Goal: Task Accomplishment & Management: Manage account settings

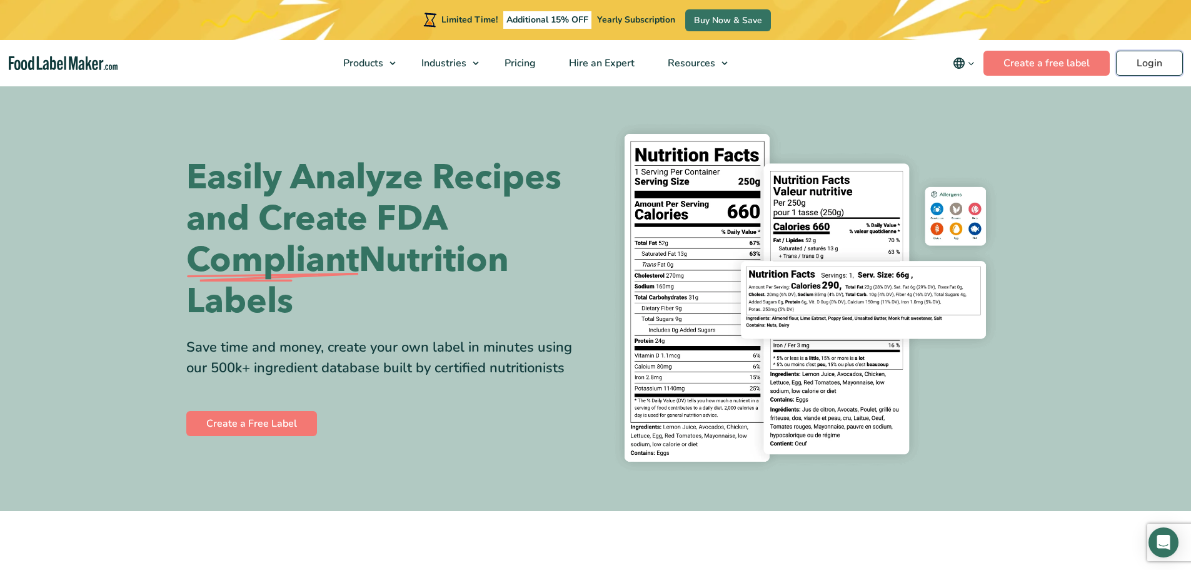
click at [1149, 59] on link "Login" at bounding box center [1149, 63] width 67 height 25
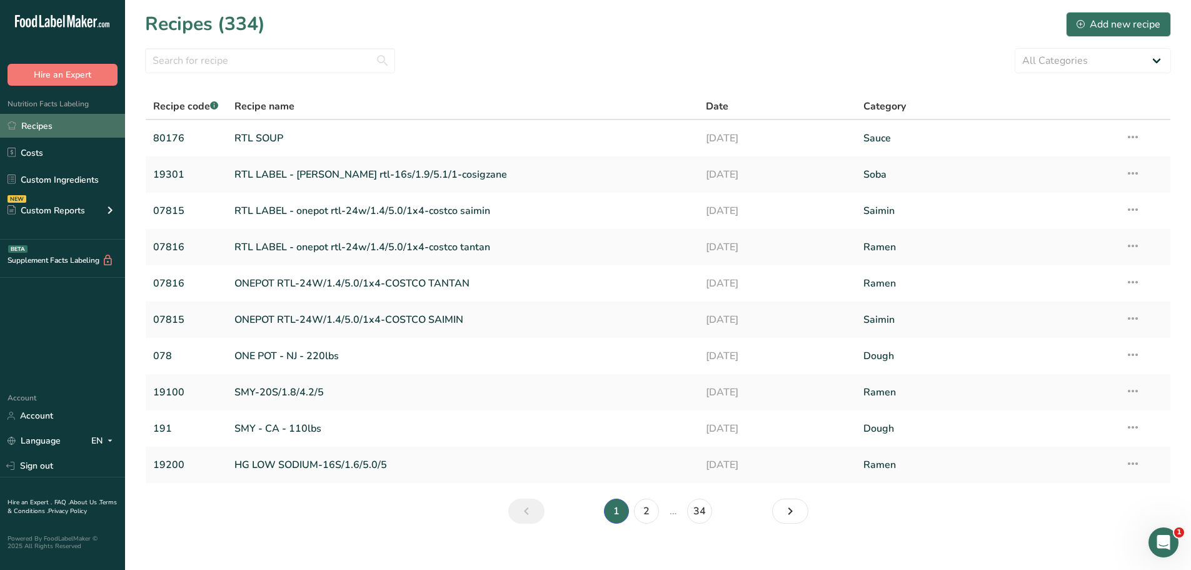
click at [68, 126] on link "Recipes" at bounding box center [62, 126] width 125 height 24
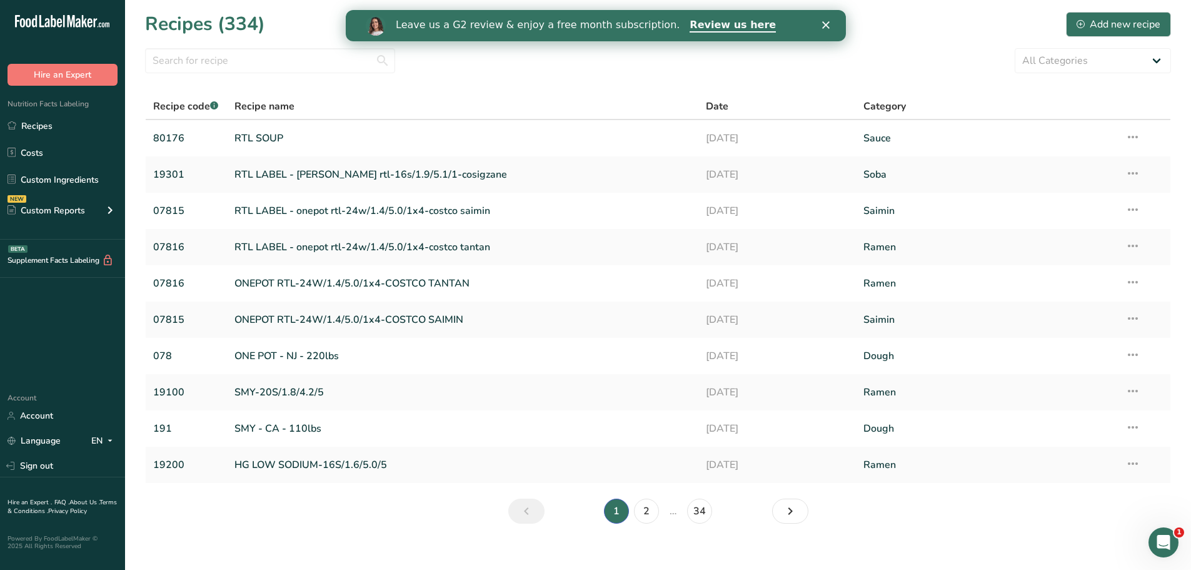
click at [828, 25] on icon "Close" at bounding box center [826, 25] width 8 height 8
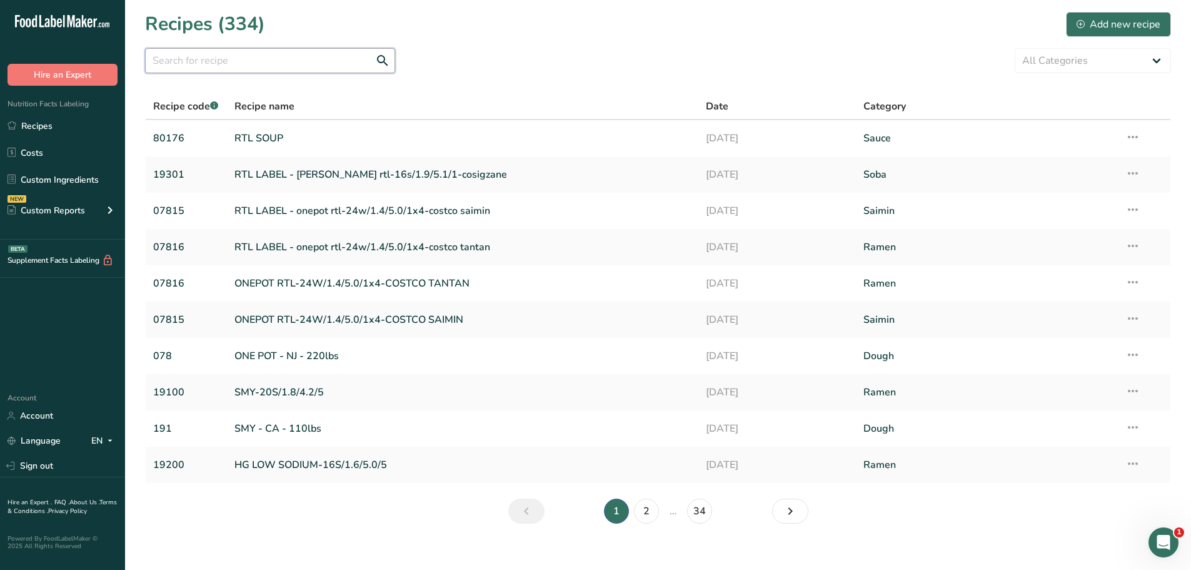
click at [211, 62] on input "text" at bounding box center [270, 60] width 250 height 25
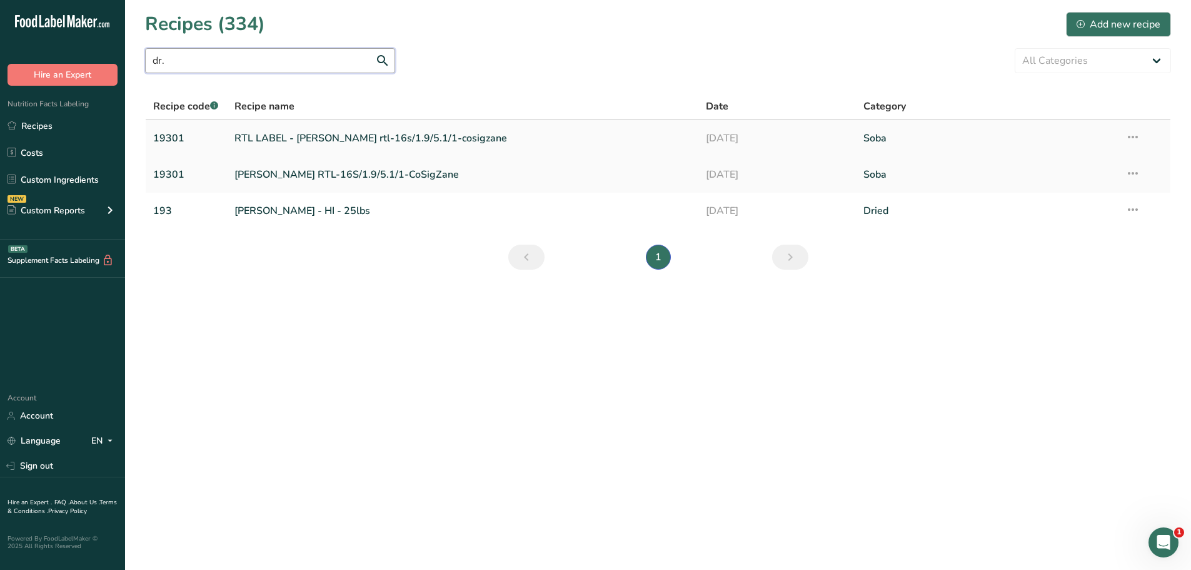
type input "dr."
click at [408, 139] on link "RTL LABEL - [PERSON_NAME] rtl-16s/1.9/5.1/1-cosigzane" at bounding box center [463, 138] width 457 height 26
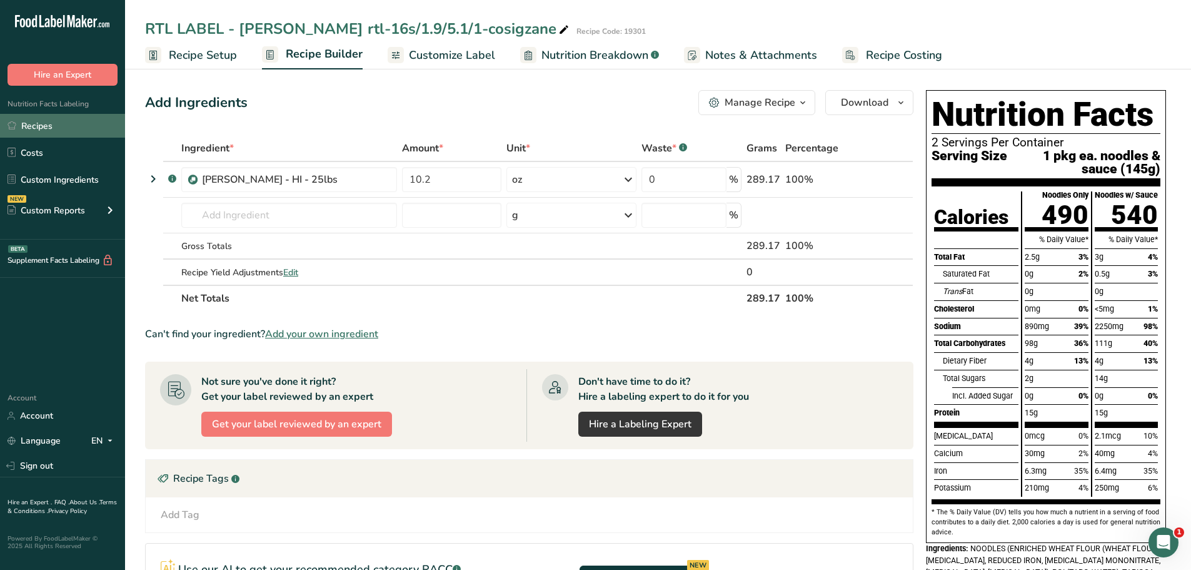
click at [63, 123] on link "Recipes" at bounding box center [62, 126] width 125 height 24
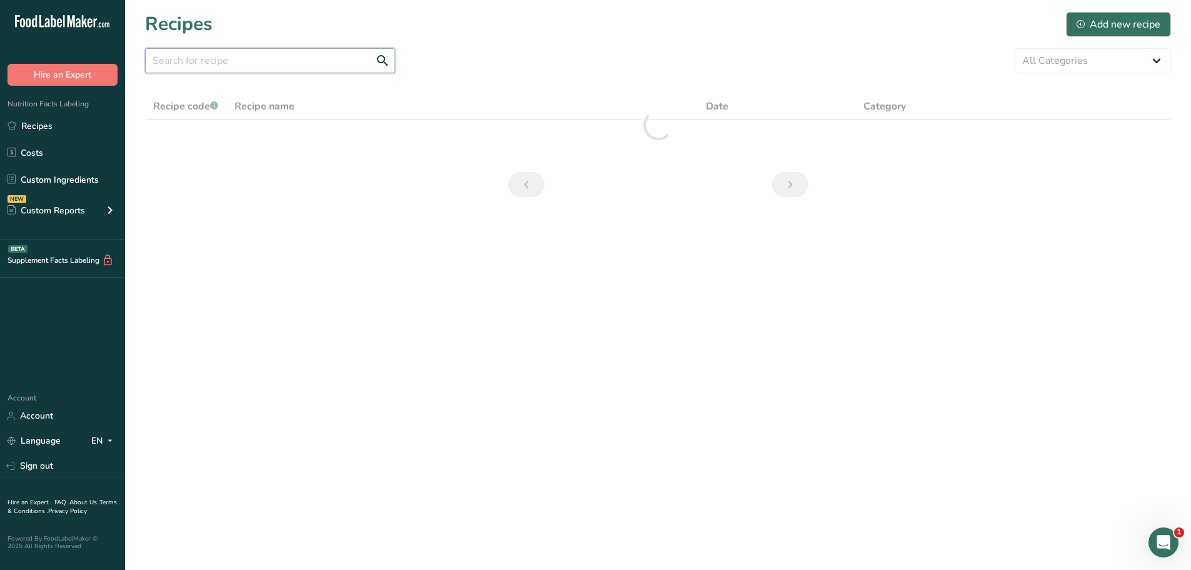
click at [271, 64] on input "text" at bounding box center [270, 60] width 250 height 25
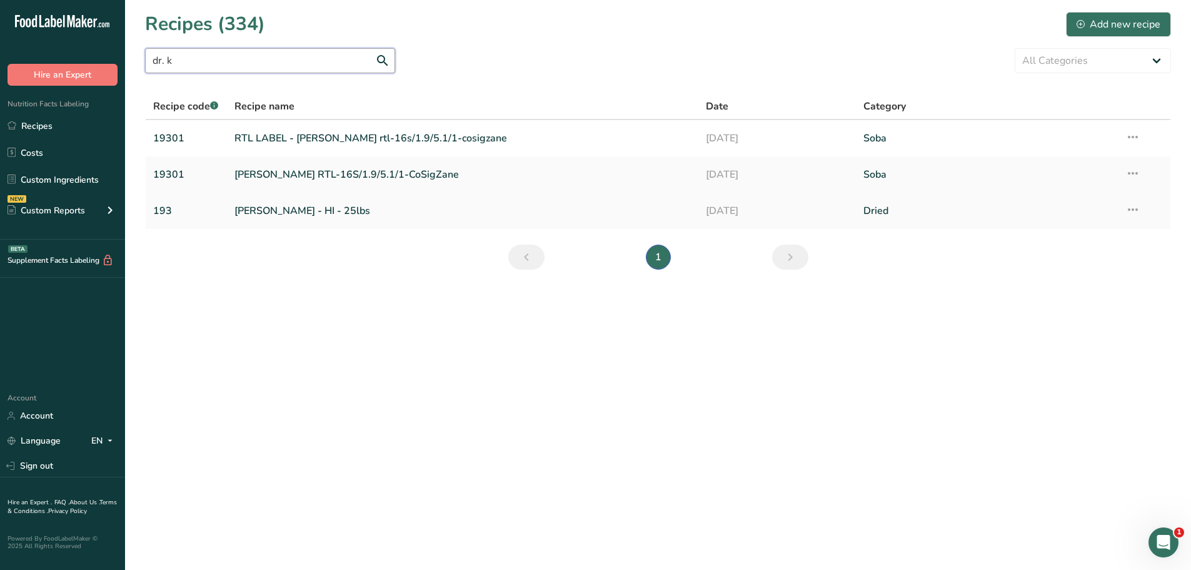
type input "dr. k"
click at [299, 208] on link "[PERSON_NAME] - HI - 25lbs" at bounding box center [463, 211] width 457 height 26
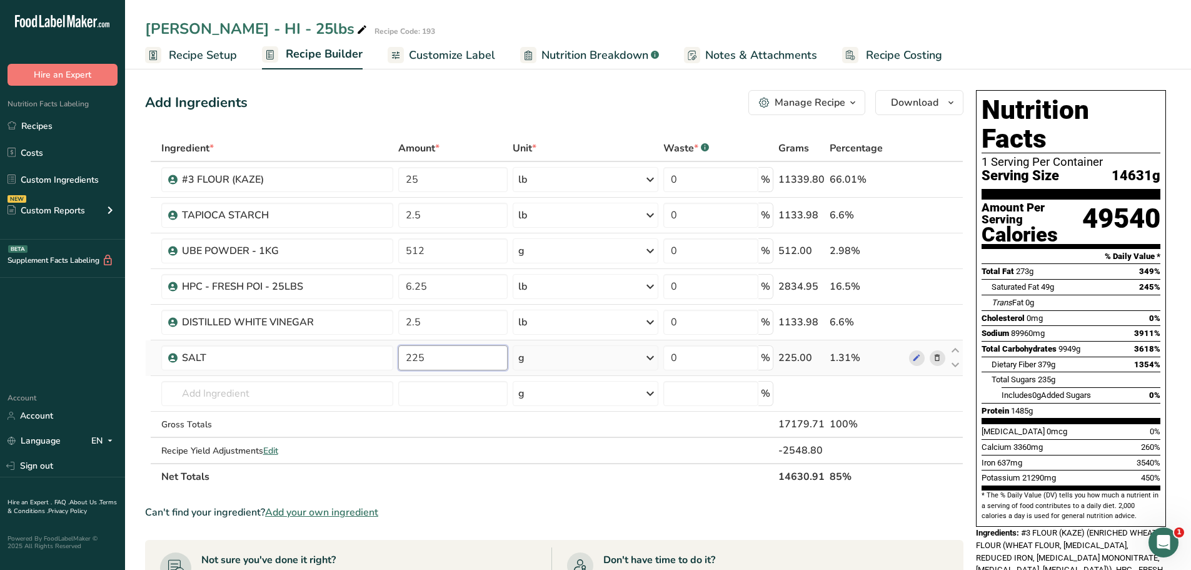
click at [470, 360] on input "225" at bounding box center [453, 357] width 110 height 25
type input "227"
click at [532, 107] on div "Add Ingredients Manage Recipe Delete Recipe Duplicate Recipe Scale Recipe Save …" at bounding box center [554, 102] width 819 height 25
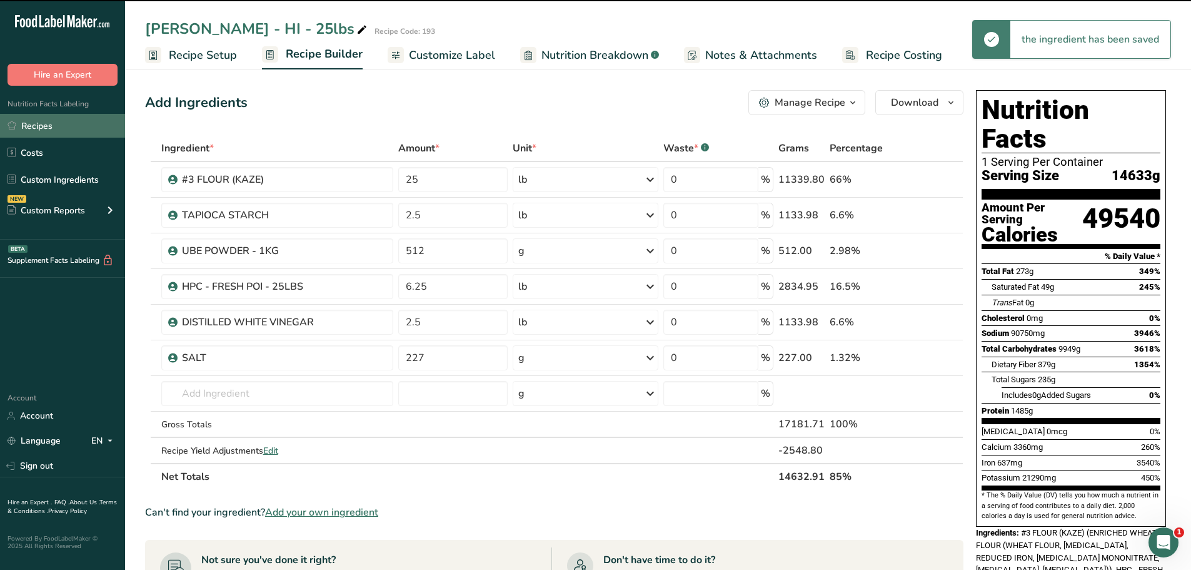
click at [59, 127] on link "Recipes" at bounding box center [62, 126] width 125 height 24
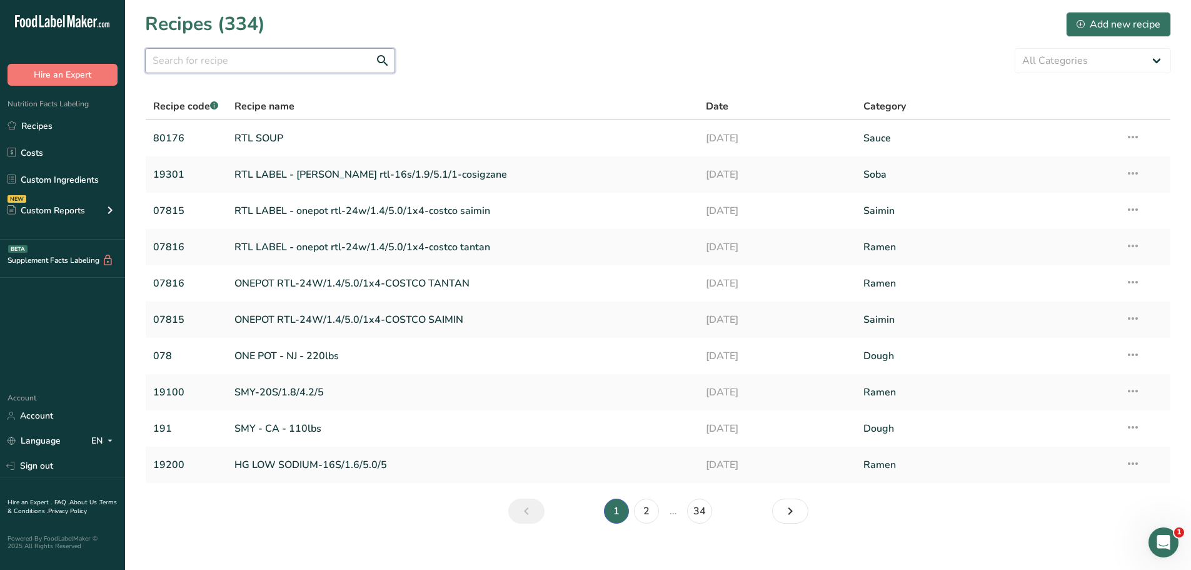
click at [236, 66] on input "text" at bounding box center [270, 60] width 250 height 25
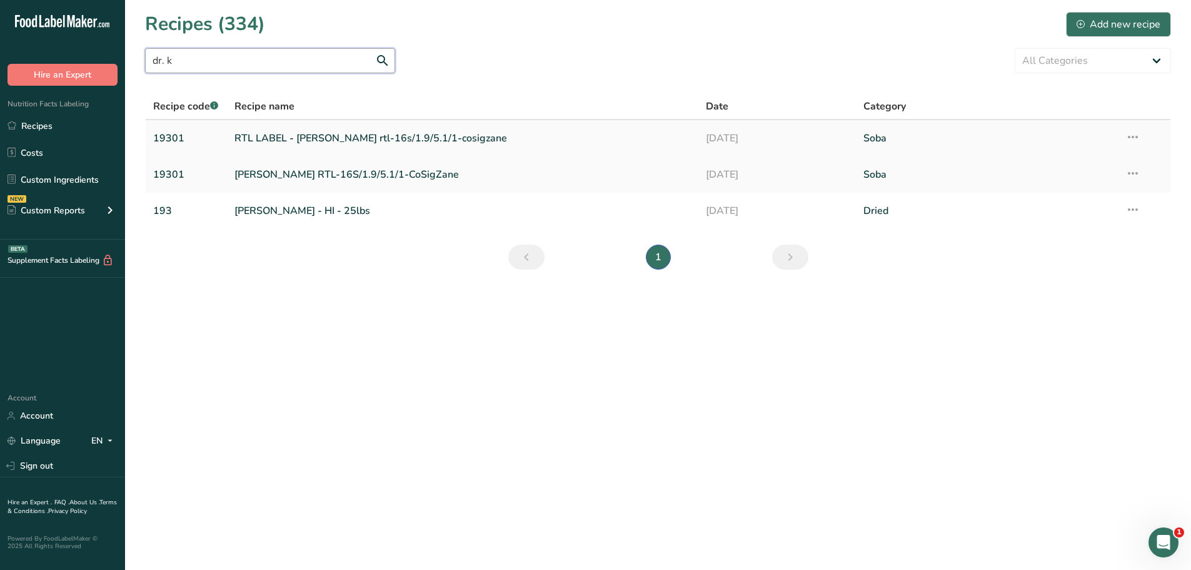
type input "dr. k"
click at [370, 137] on link "RTL LABEL - [PERSON_NAME] rtl-16s/1.9/5.1/1-cosigzane" at bounding box center [463, 138] width 457 height 26
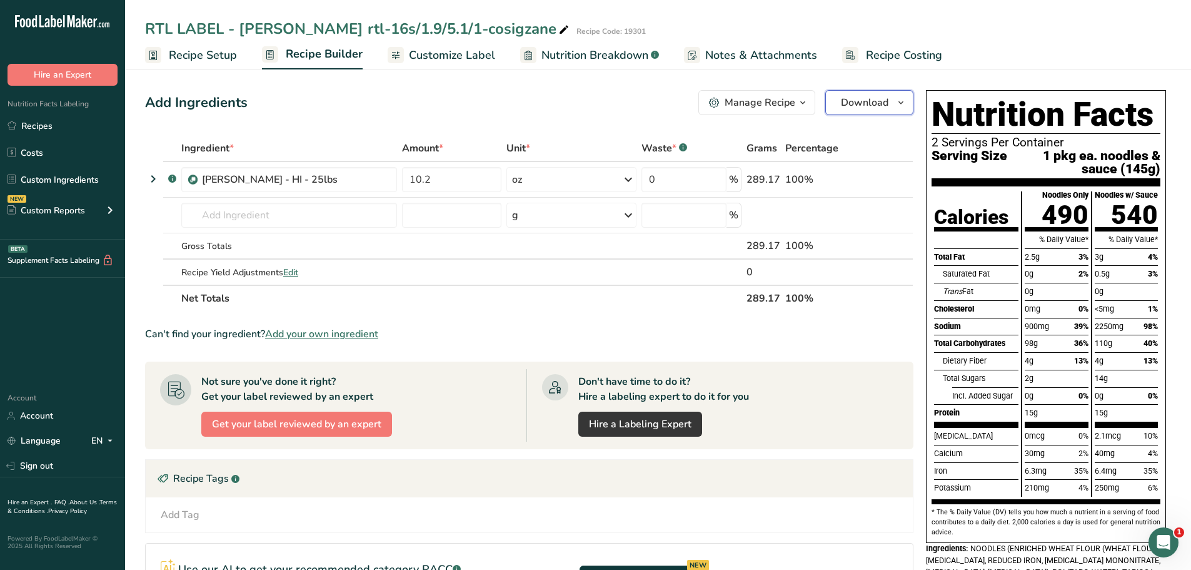
click at [892, 100] on button "Download" at bounding box center [870, 102] width 88 height 25
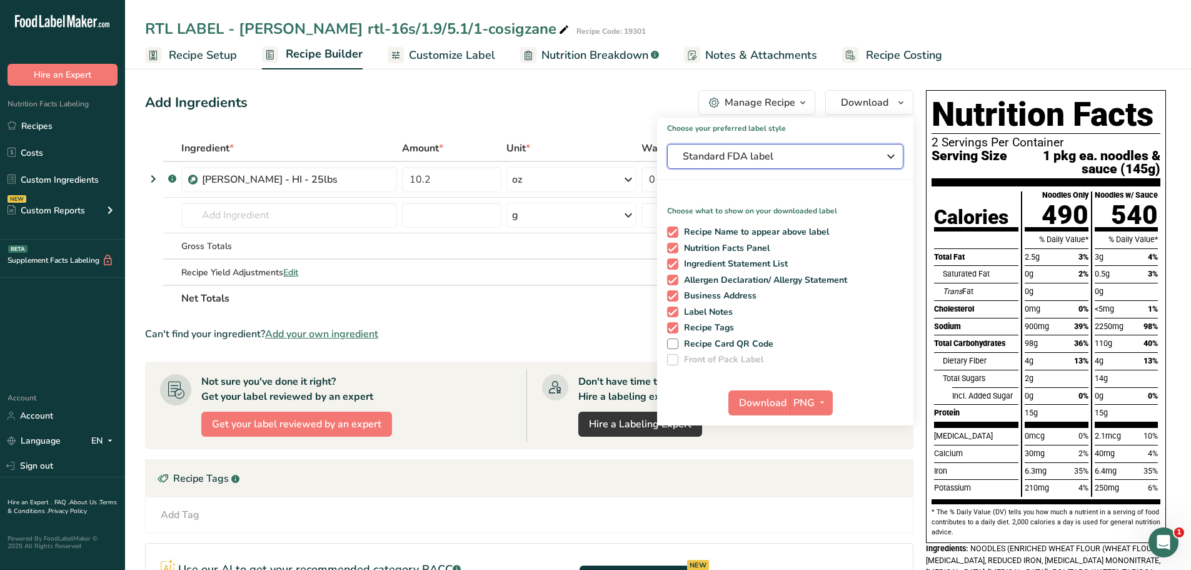
click at [828, 159] on span "Standard FDA label" at bounding box center [777, 156] width 188 height 15
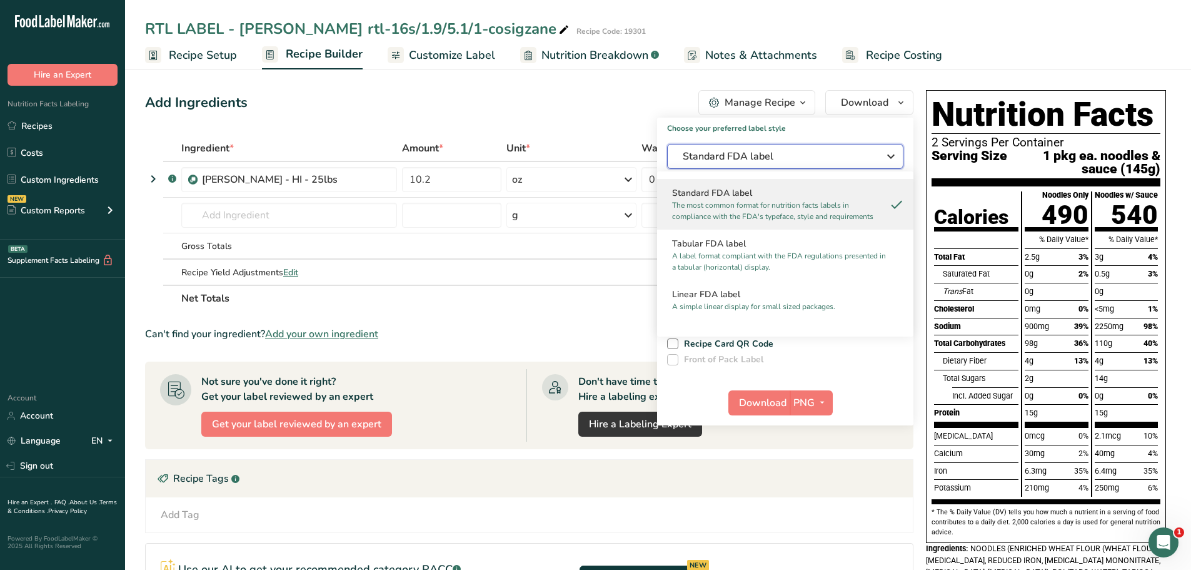
click at [862, 149] on span "Standard FDA label" at bounding box center [777, 156] width 188 height 15
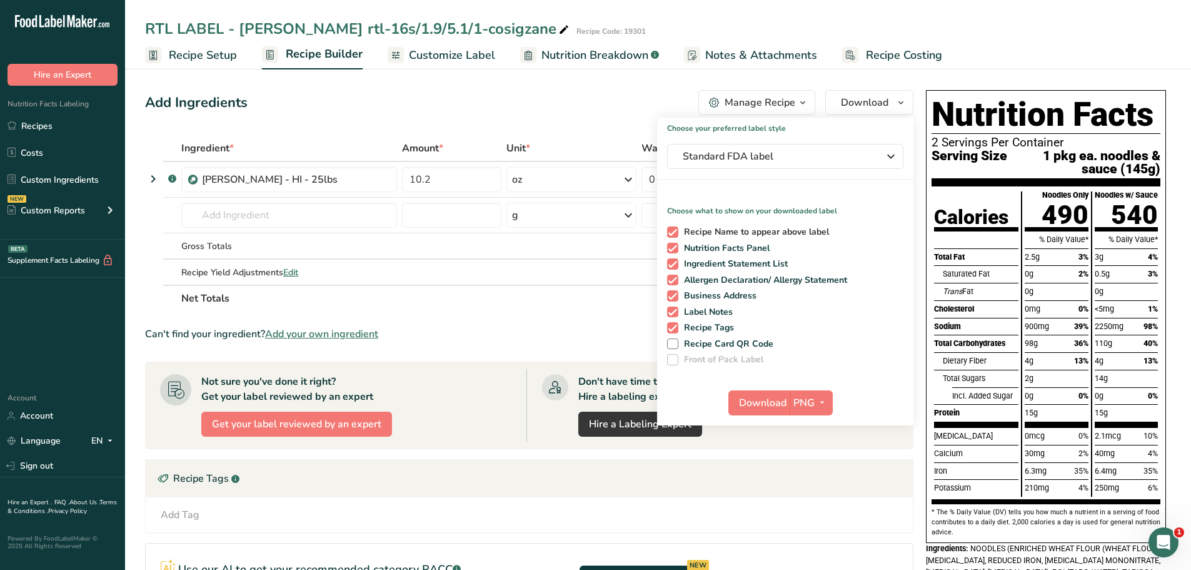
click at [671, 233] on span at bounding box center [672, 231] width 11 height 11
click at [671, 233] on input "Recipe Name to appear above label" at bounding box center [671, 232] width 8 height 8
checkbox input "false"
click at [672, 266] on span at bounding box center [672, 263] width 11 height 11
click at [672, 266] on input "Ingredient Statement List" at bounding box center [671, 264] width 8 height 8
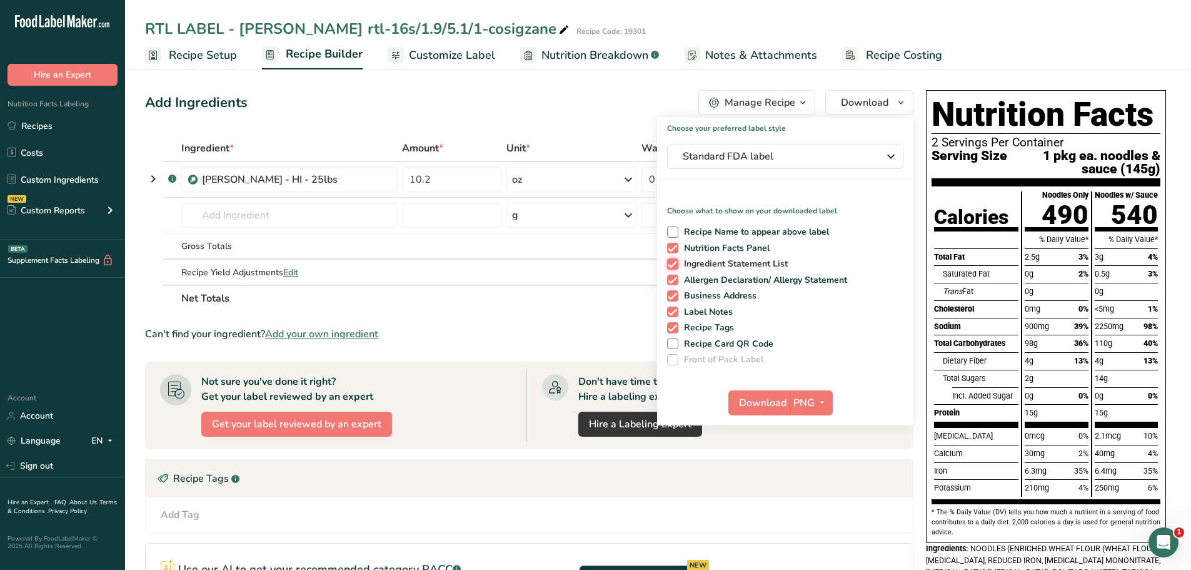
checkbox input "false"
click at [672, 285] on span at bounding box center [672, 280] width 11 height 11
click at [672, 284] on input "Allergen Declaration/ Allergy Statement" at bounding box center [671, 280] width 8 height 8
checkbox input "false"
click at [672, 293] on span at bounding box center [672, 295] width 11 height 11
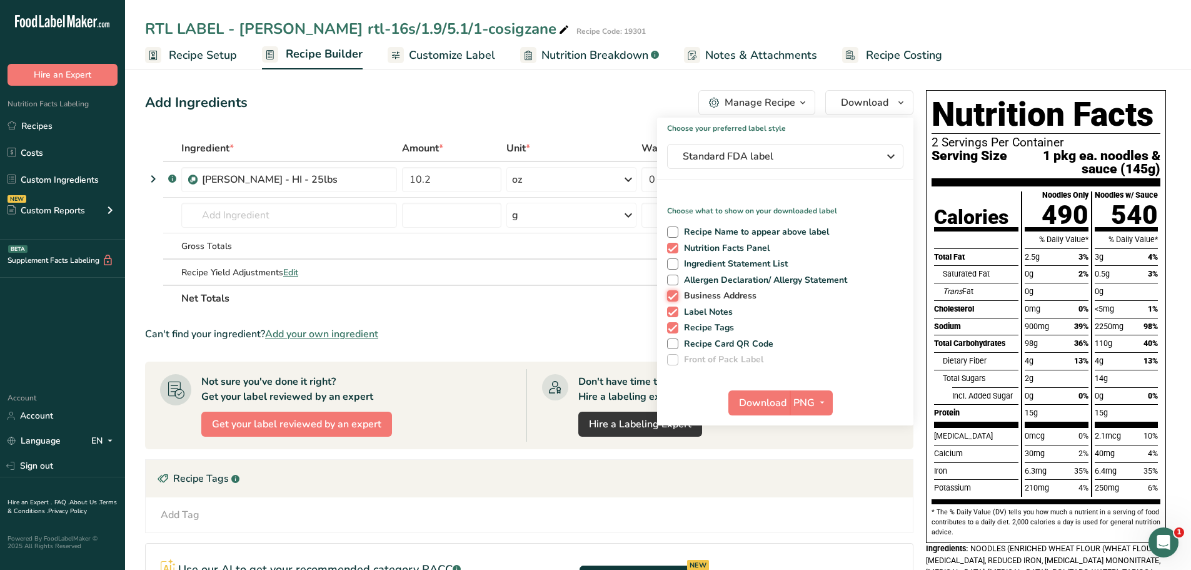
click at [672, 293] on input "Business Address" at bounding box center [671, 295] width 8 height 8
checkbox input "false"
click at [672, 308] on span at bounding box center [672, 311] width 11 height 11
click at [672, 308] on input "Label Notes" at bounding box center [671, 312] width 8 height 8
checkbox input "false"
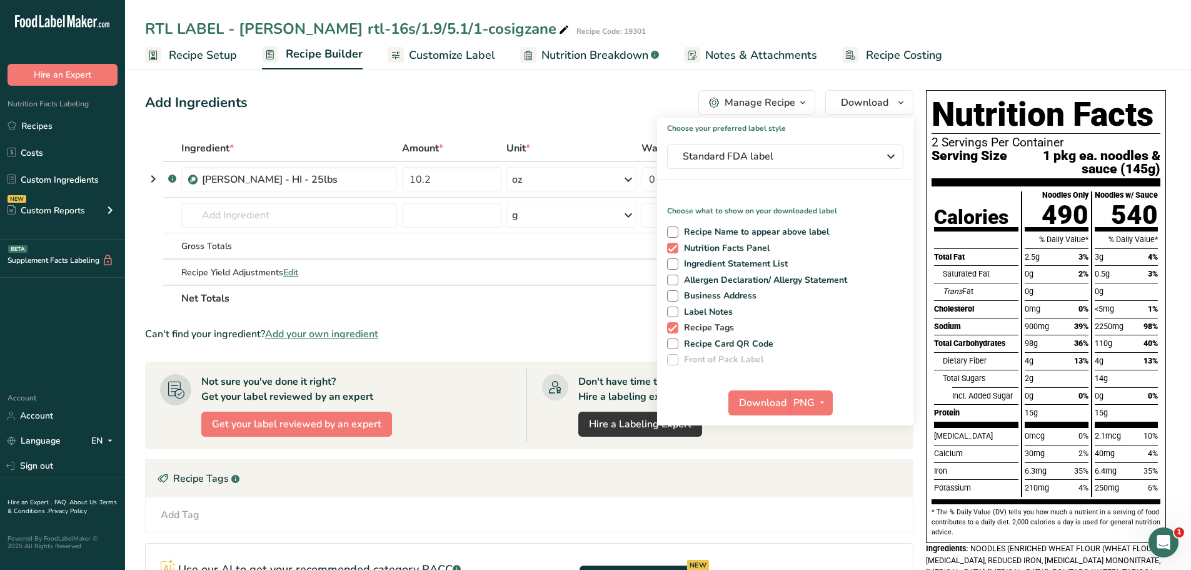
click at [675, 323] on span at bounding box center [672, 327] width 11 height 11
click at [675, 323] on input "Recipe Tags" at bounding box center [671, 327] width 8 height 8
checkbox input "false"
click at [763, 402] on span "Download" at bounding box center [763, 402] width 48 height 15
click at [525, 101] on div "Add Ingredients Manage Recipe Delete Recipe Duplicate Recipe Scale Recipe Save …" at bounding box center [529, 102] width 769 height 25
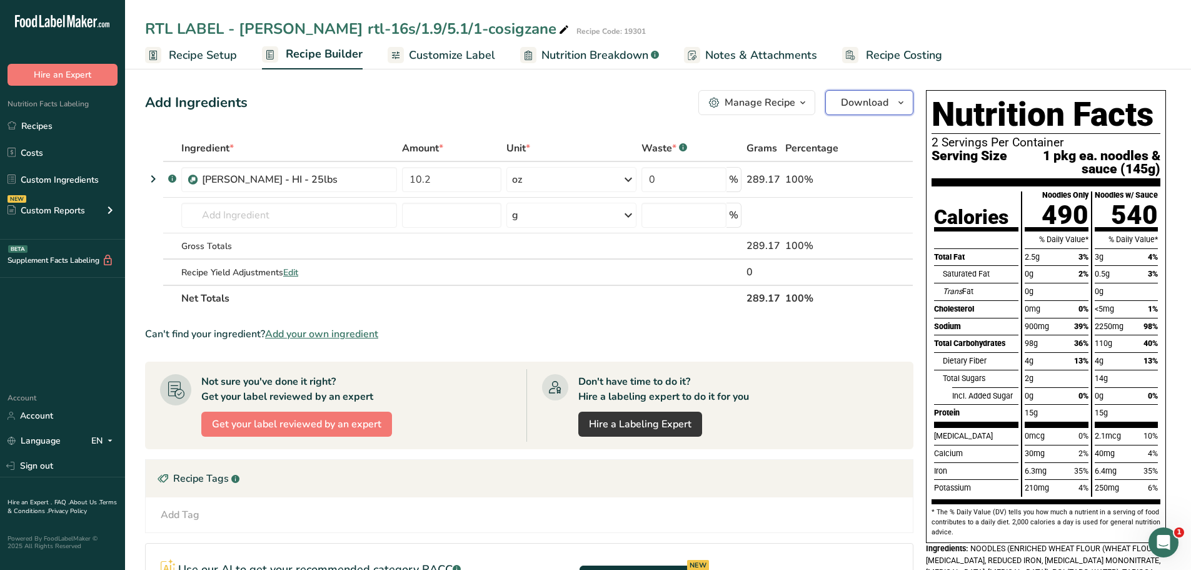
click at [891, 107] on button "Download" at bounding box center [870, 102] width 88 height 25
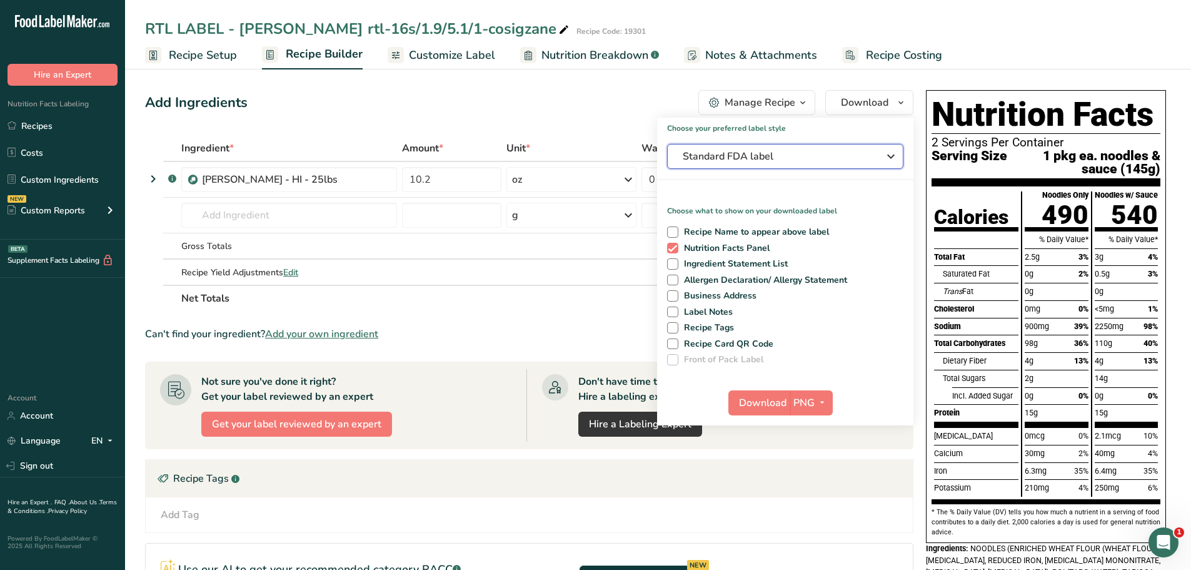
click at [859, 163] on span "Standard FDA label" at bounding box center [777, 156] width 188 height 15
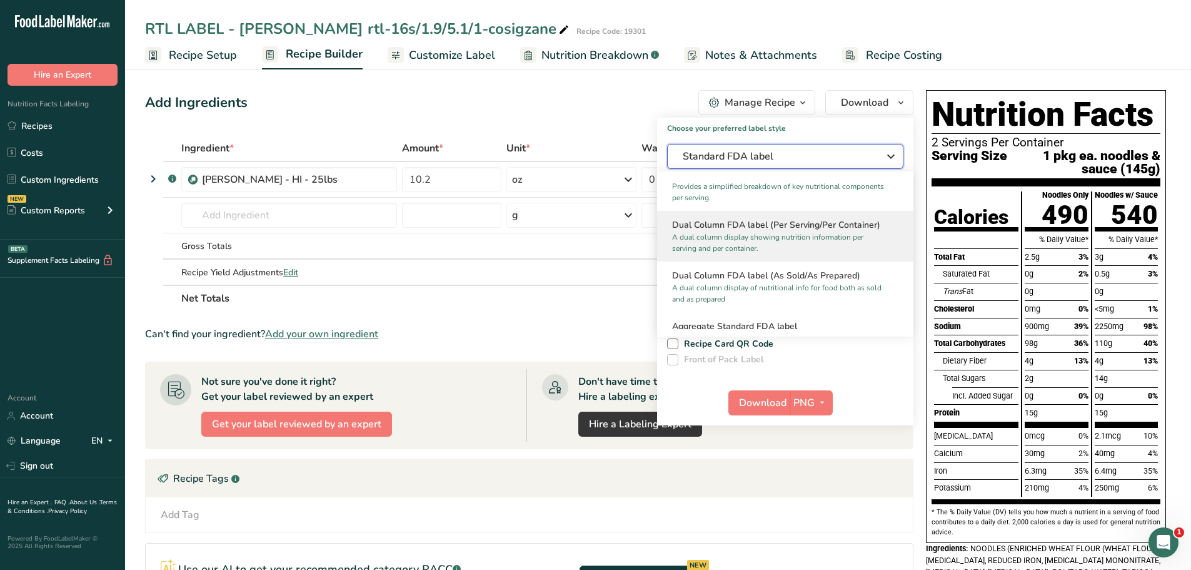
scroll to position [188, 0]
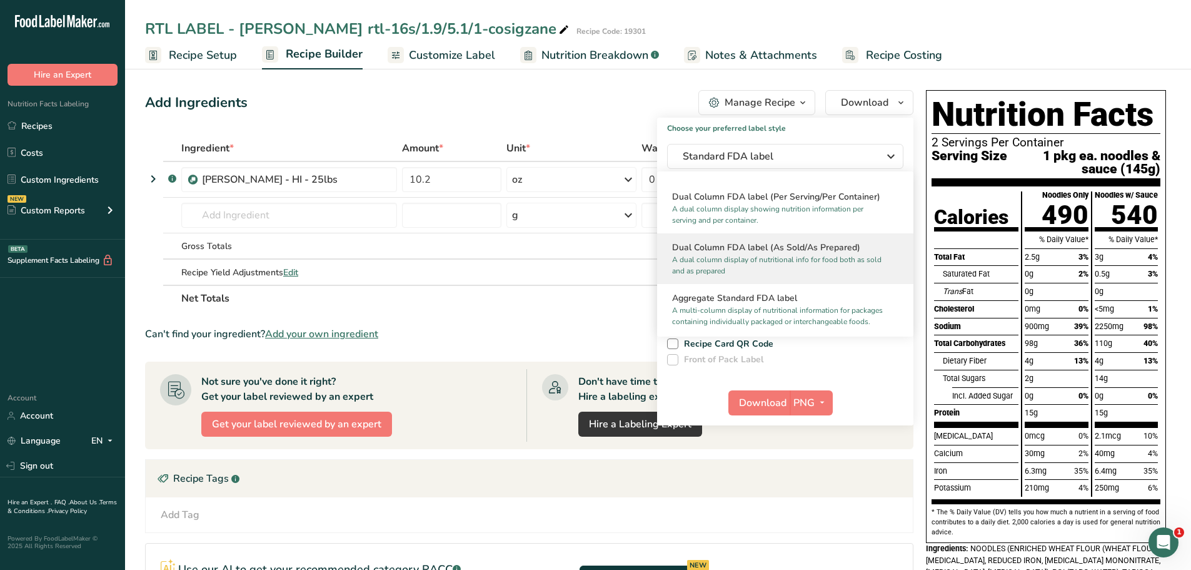
click at [827, 255] on p "A dual column display of nutritional info for food both as sold and as prepared" at bounding box center [779, 265] width 215 height 23
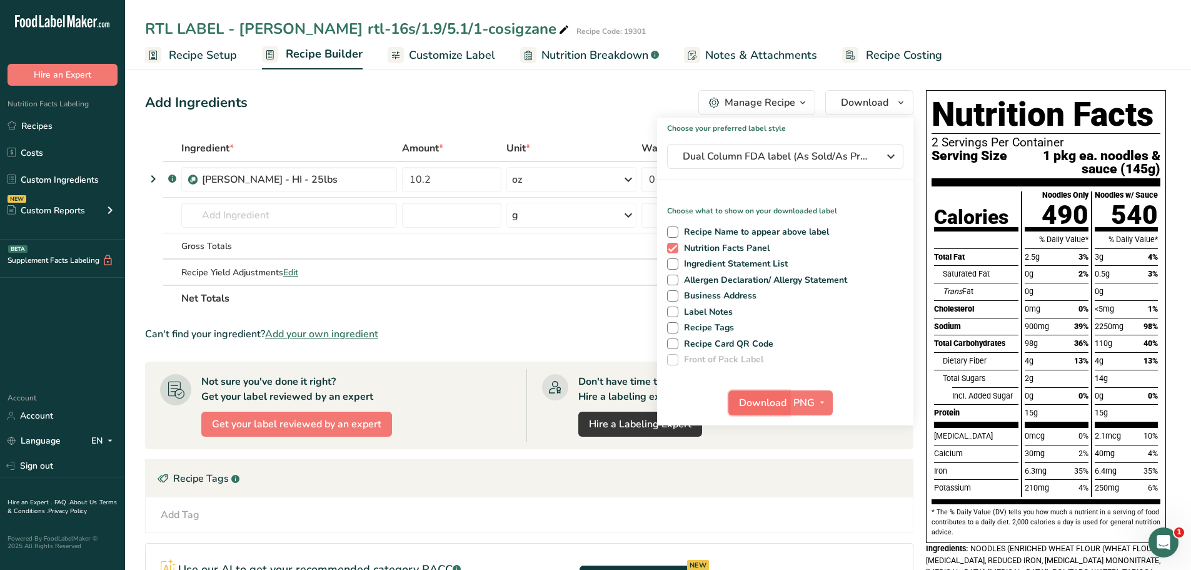
click at [766, 405] on span "Download" at bounding box center [763, 402] width 48 height 15
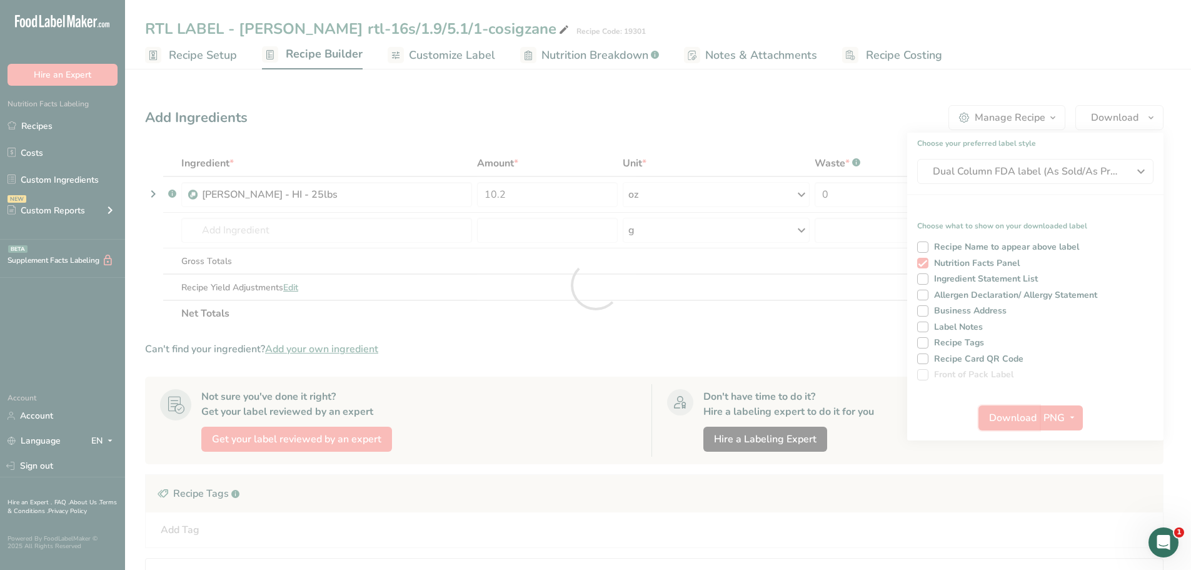
scroll to position [0, 0]
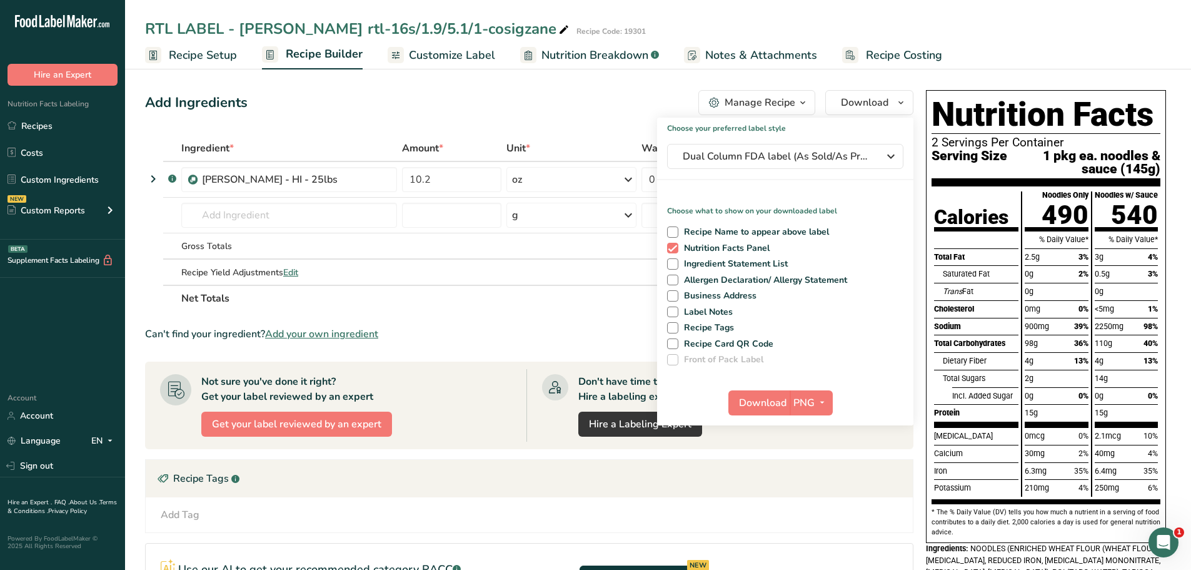
click at [652, 109] on div "Add Ingredients Manage Recipe Delete Recipe Duplicate Recipe Scale Recipe Save …" at bounding box center [529, 102] width 769 height 25
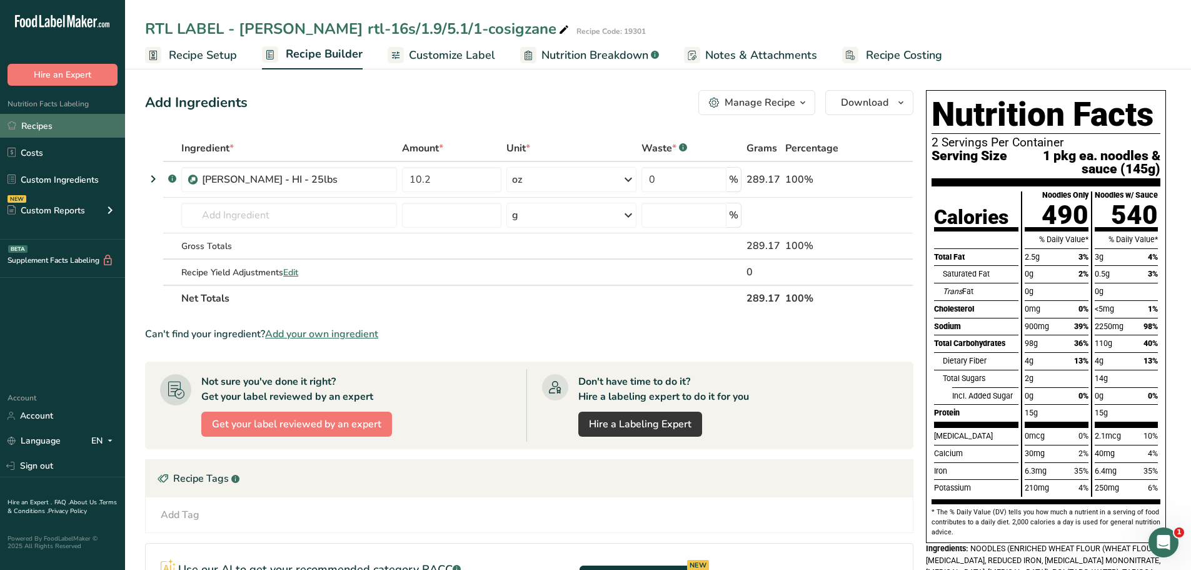
click at [41, 128] on link "Recipes" at bounding box center [62, 126] width 125 height 24
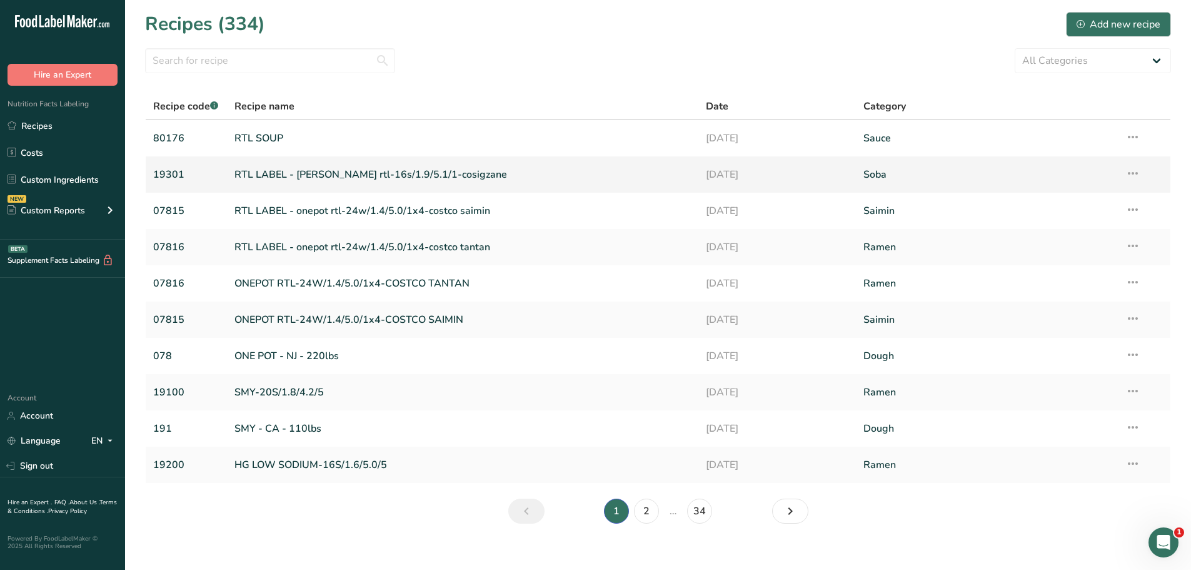
click at [175, 169] on link "19301" at bounding box center [186, 174] width 66 height 26
click at [188, 133] on link "80176" at bounding box center [186, 138] width 66 height 26
click at [1128, 134] on icon at bounding box center [1133, 137] width 15 height 23
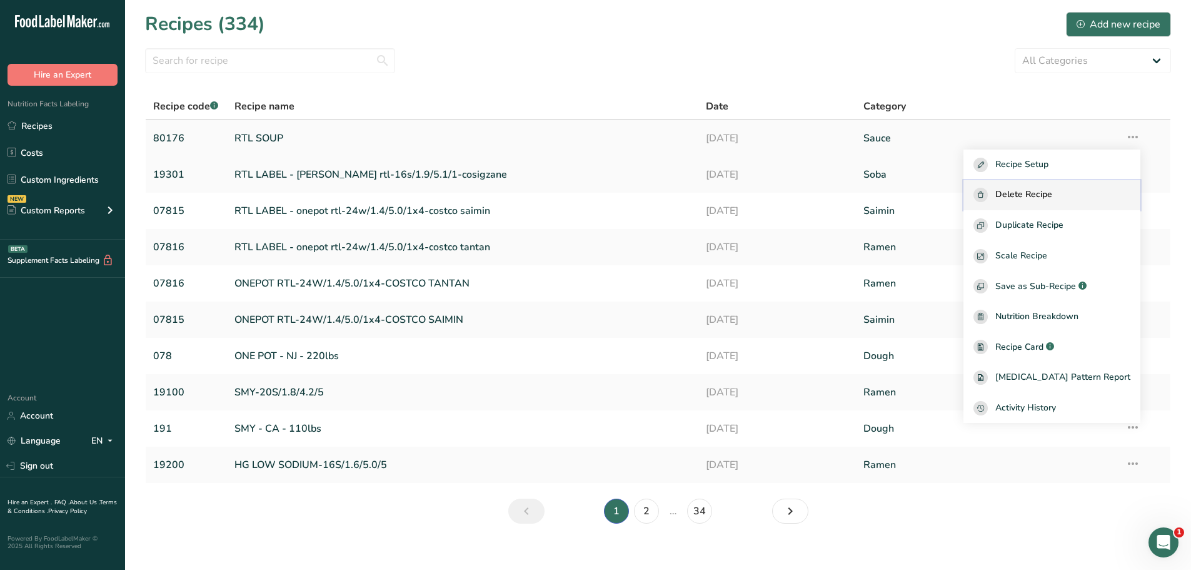
click at [1053, 189] on span "Delete Recipe" at bounding box center [1024, 195] width 57 height 14
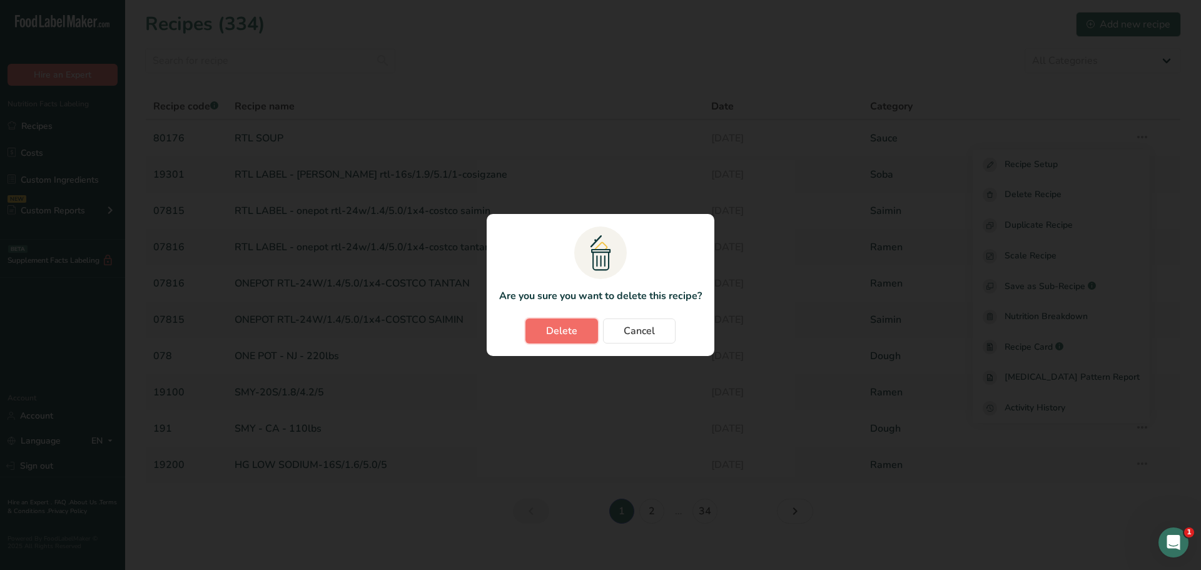
click at [575, 331] on span "Delete" at bounding box center [561, 330] width 31 height 15
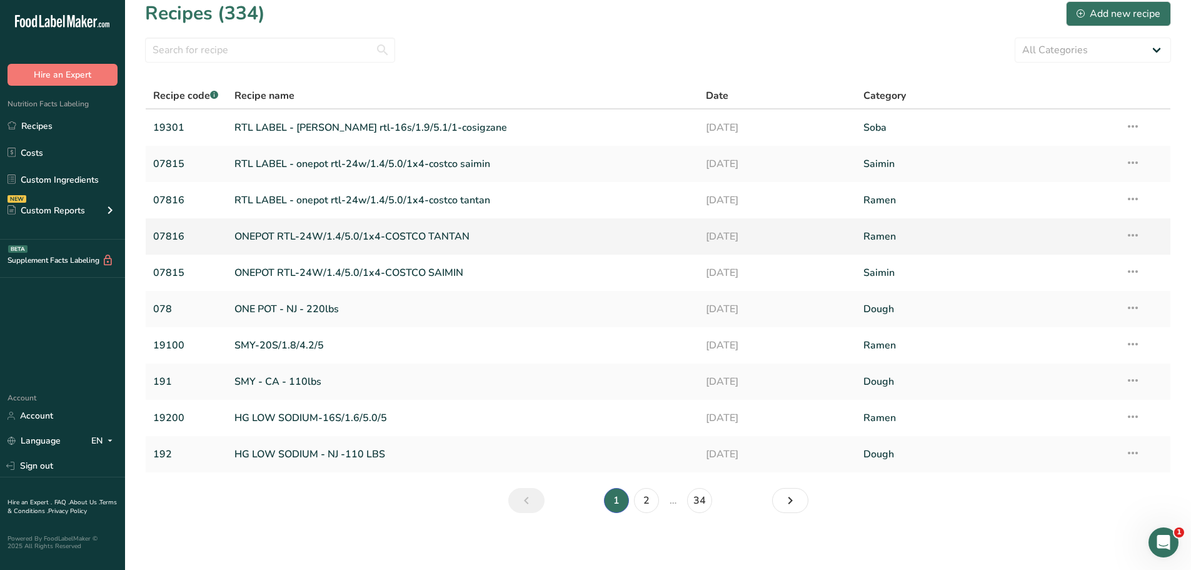
scroll to position [14, 0]
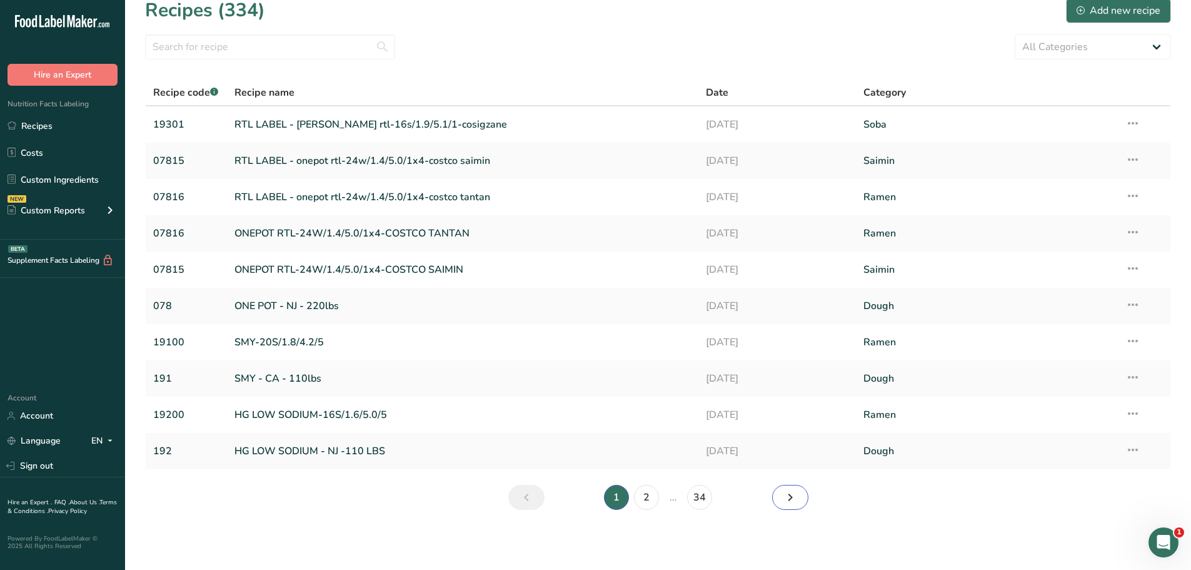
click at [783, 502] on icon "Next page" at bounding box center [790, 497] width 15 height 23
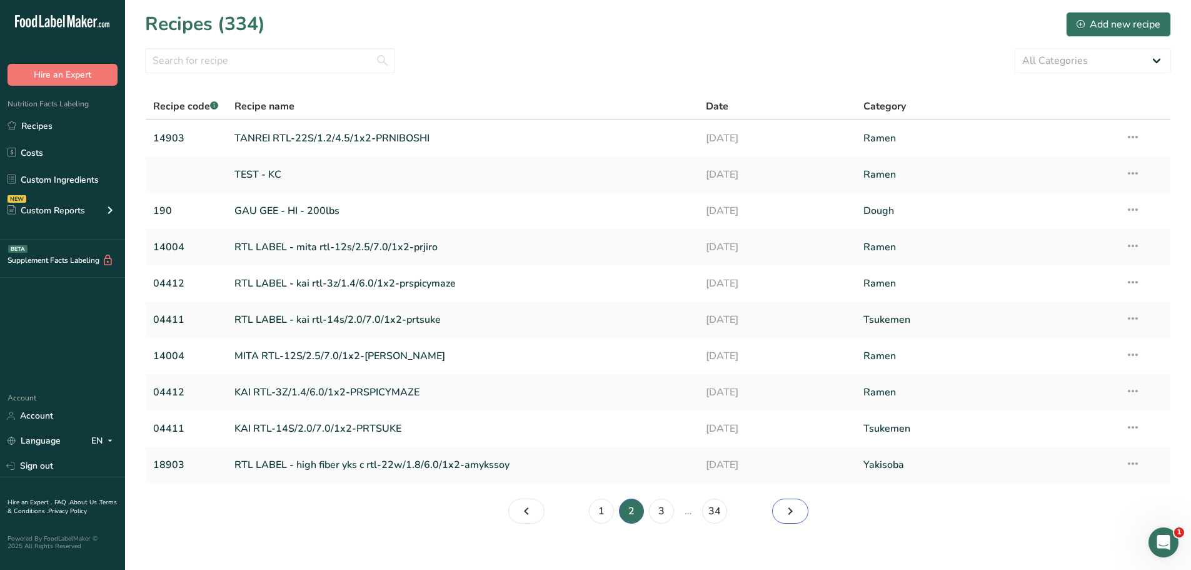
click at [781, 504] on link "Page 3." at bounding box center [790, 510] width 36 height 25
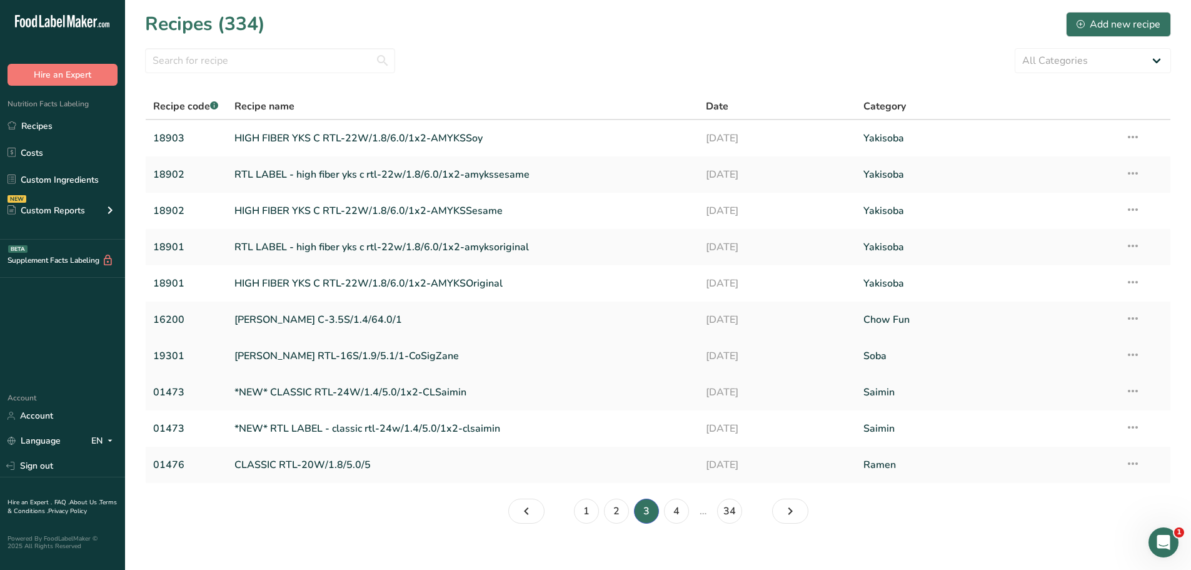
click at [310, 353] on link "[PERSON_NAME] RTL-16S/1.9/5.1/1-CoSigZane" at bounding box center [463, 356] width 457 height 26
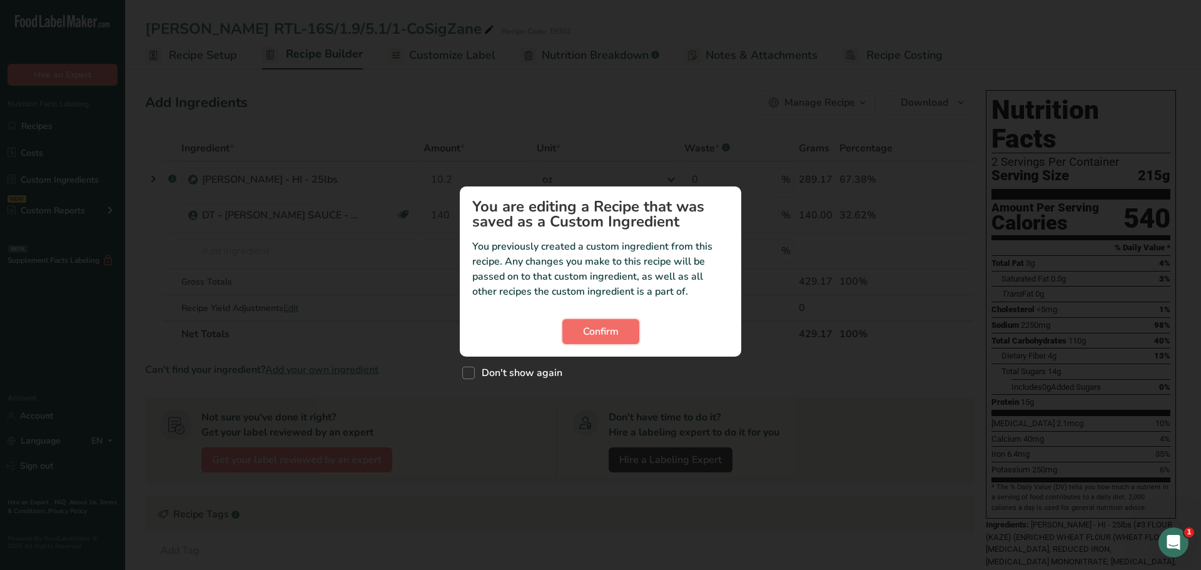
click at [597, 328] on span "Confirm" at bounding box center [601, 331] width 36 height 15
